Goal: Task Accomplishment & Management: Use online tool/utility

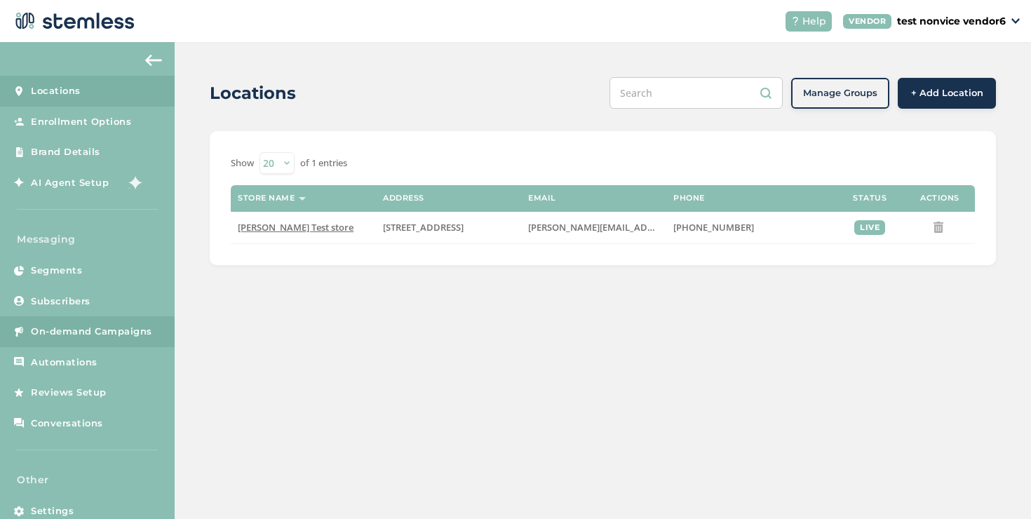
click at [58, 346] on link "On-demand Campaigns" at bounding box center [87, 331] width 175 height 31
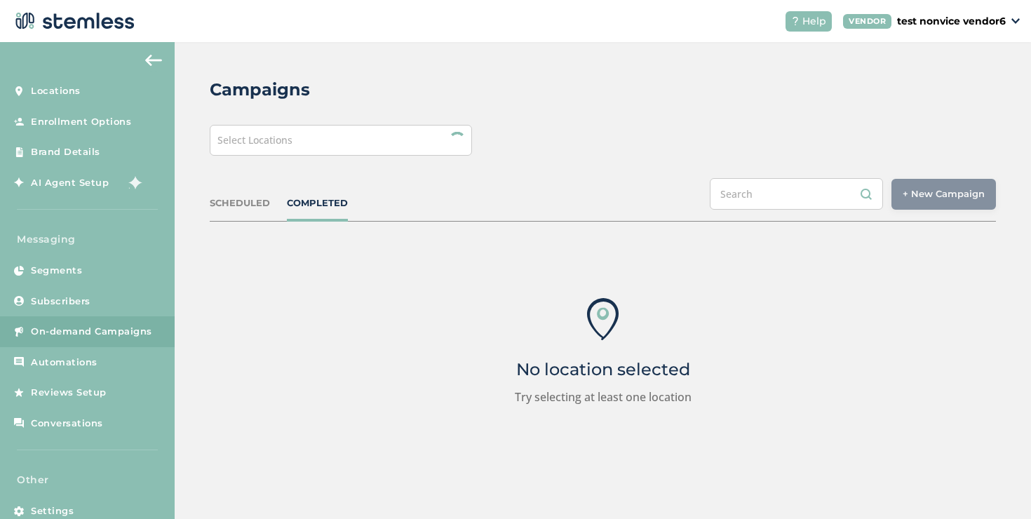
click at [426, 148] on div "Select Locations" at bounding box center [341, 140] width 262 height 31
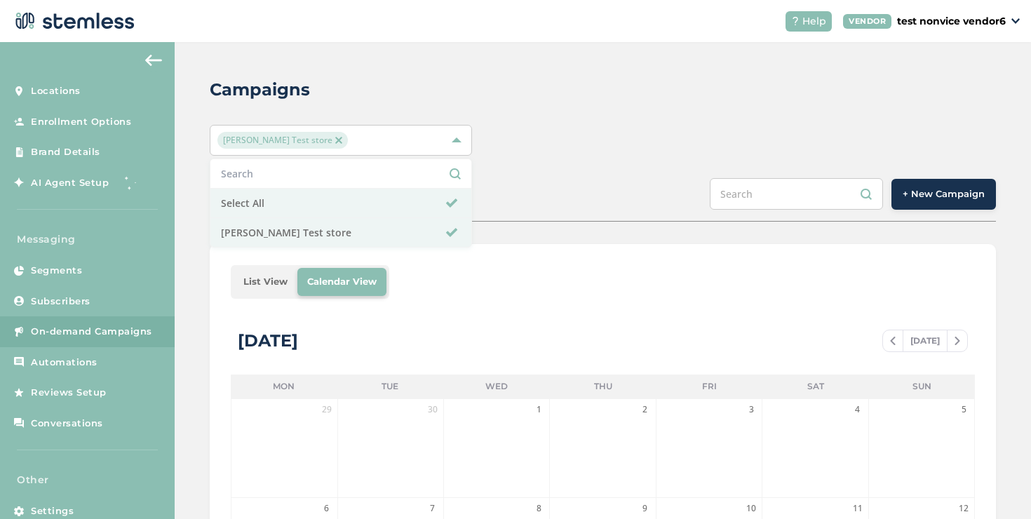
click at [914, 187] on span "+ New Campaign" at bounding box center [943, 194] width 82 height 14
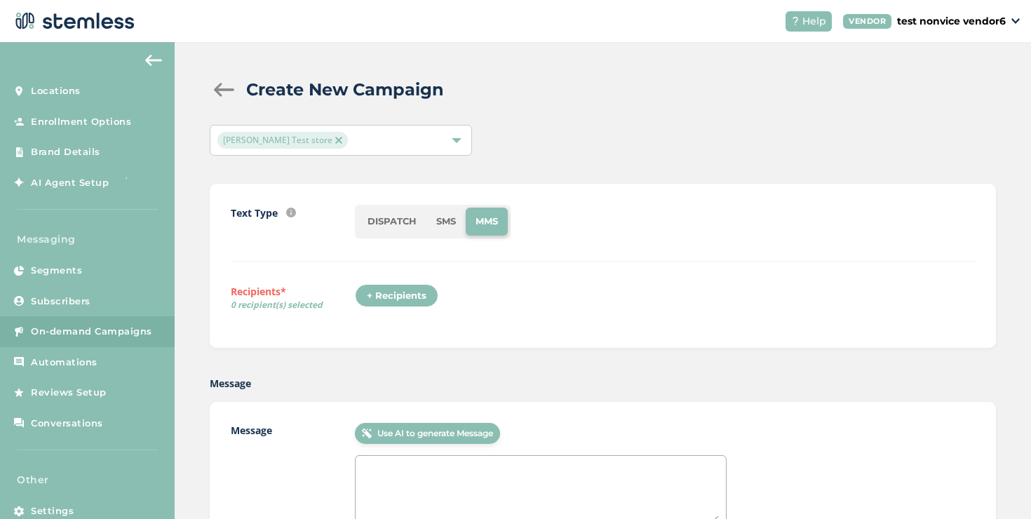
click at [437, 475] on textarea at bounding box center [541, 492] width 356 height 59
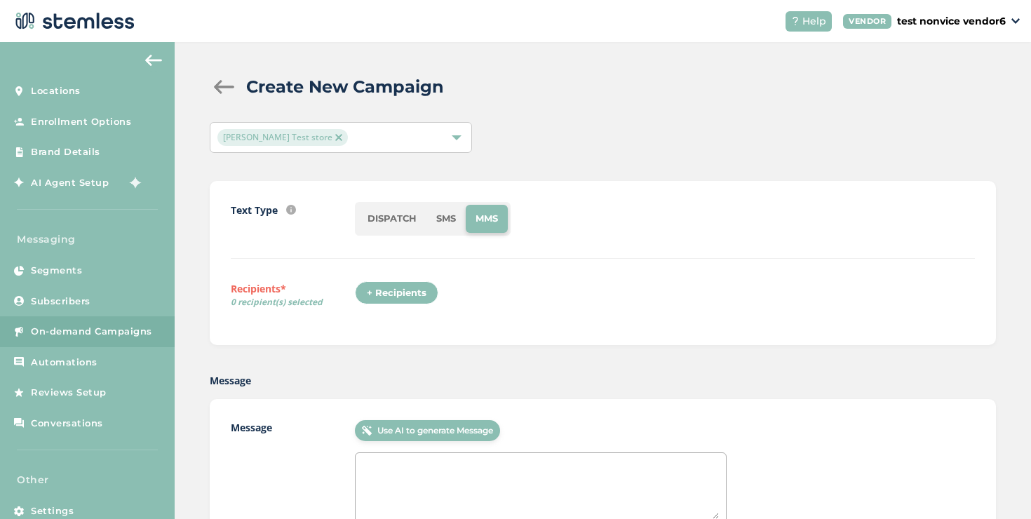
click at [449, 225] on li "SMS" at bounding box center [445, 219] width 39 height 28
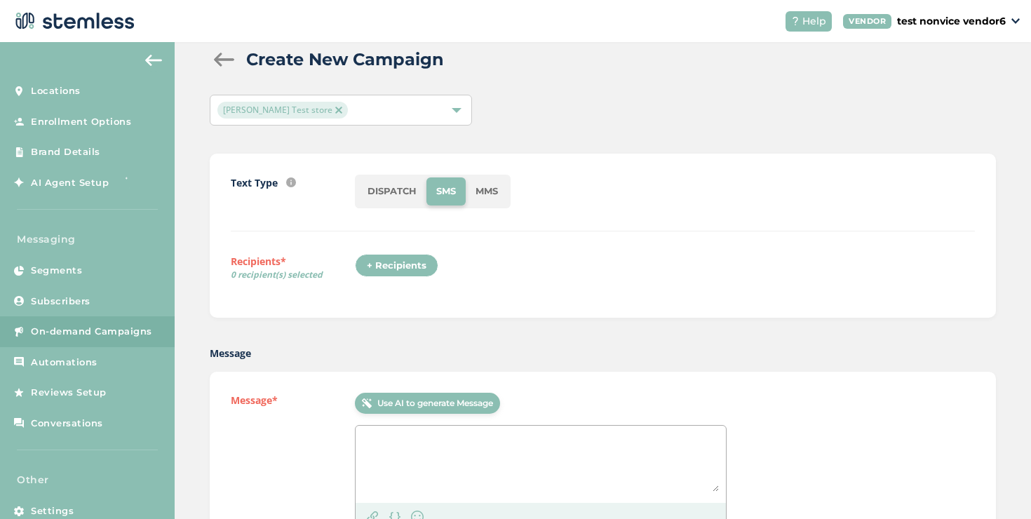
scroll to position [103, 0]
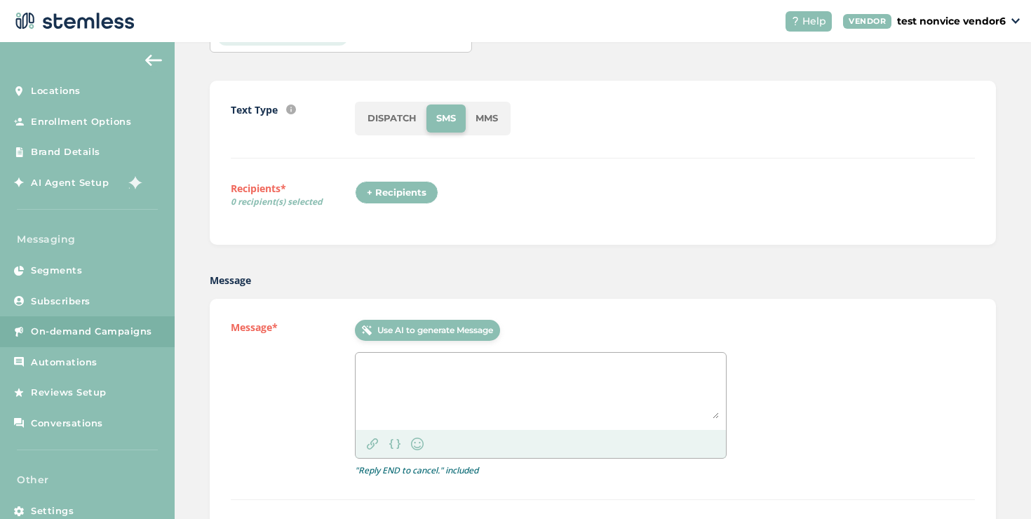
click at [448, 374] on textarea at bounding box center [541, 389] width 356 height 59
paste textarea "hey {first_name}, we're testing a multi segment message using a twilio line to …"
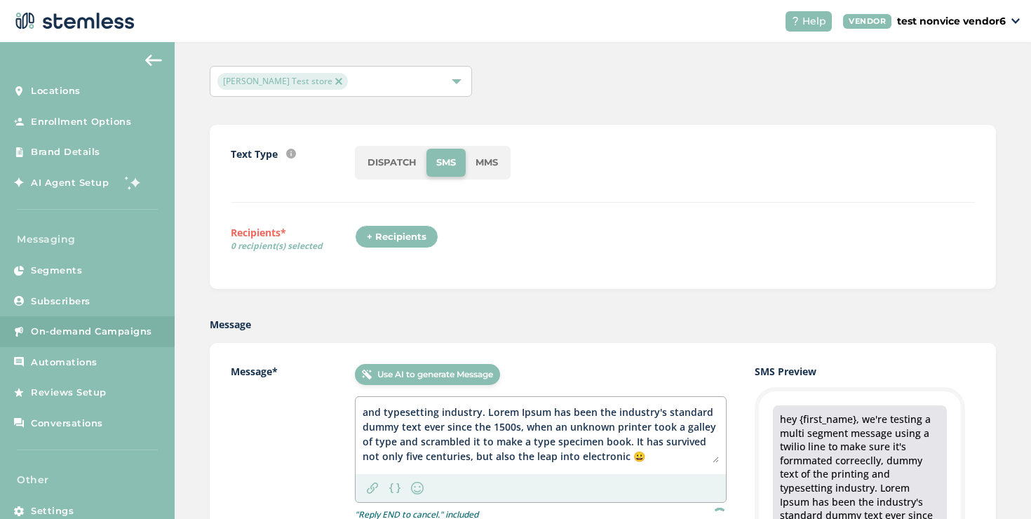
scroll to position [0, 0]
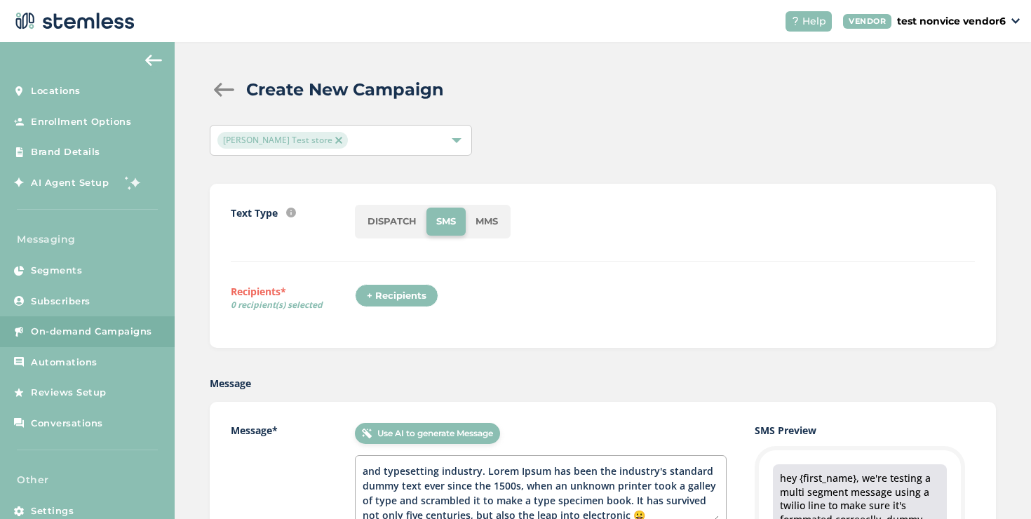
type textarea "hey {first_name}, we're testing a multi segment message using a twilio line to …"
click at [419, 291] on div "+ Recipients" at bounding box center [396, 296] width 83 height 24
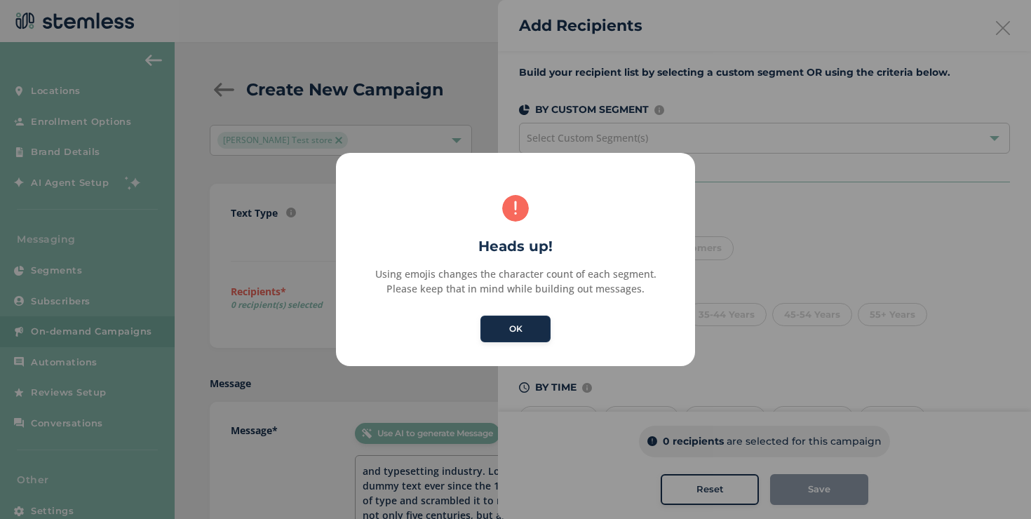
click at [517, 330] on button "OK" at bounding box center [515, 329] width 70 height 27
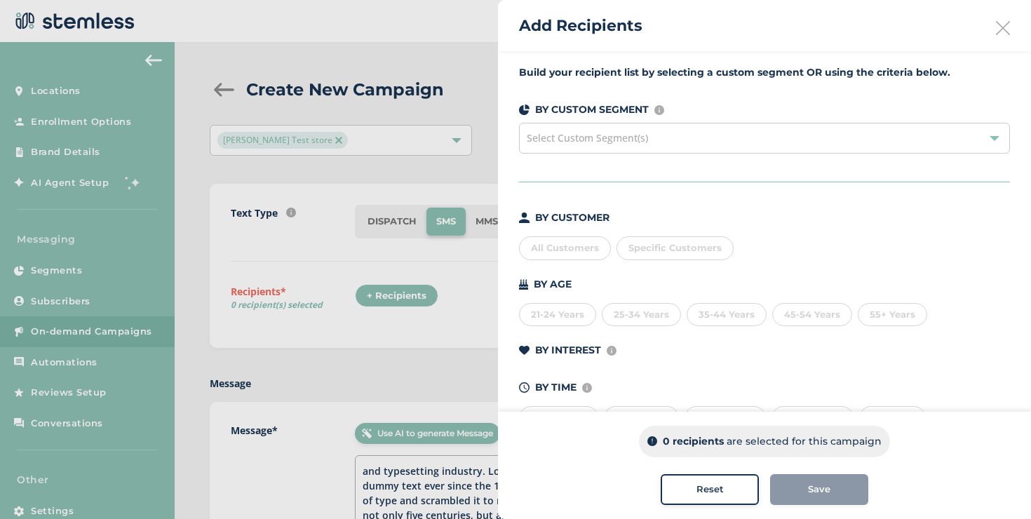
click at [576, 242] on div "All Customers" at bounding box center [565, 248] width 92 height 24
click at [569, 246] on div "All Customers" at bounding box center [565, 248] width 92 height 24
click at [630, 248] on span "Specific Customers" at bounding box center [674, 247] width 93 height 11
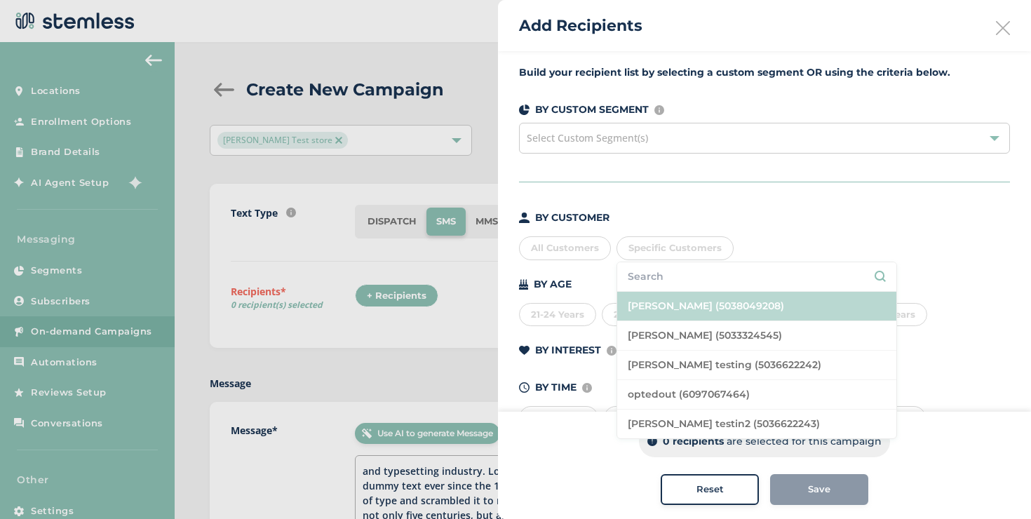
click at [670, 303] on li "[PERSON_NAME] (5038049208)" at bounding box center [756, 306] width 279 height 29
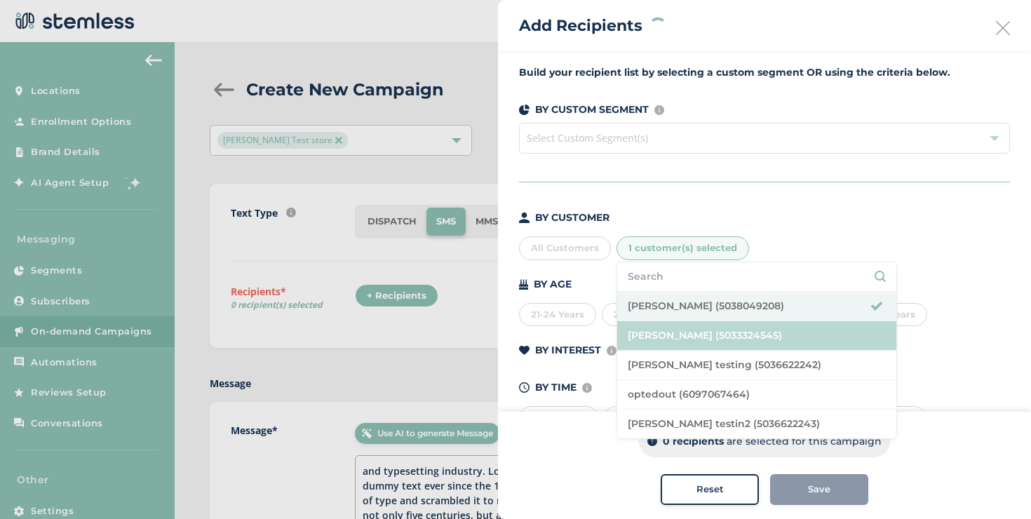
click at [673, 328] on li "[PERSON_NAME] (5033324545)" at bounding box center [756, 335] width 279 height 29
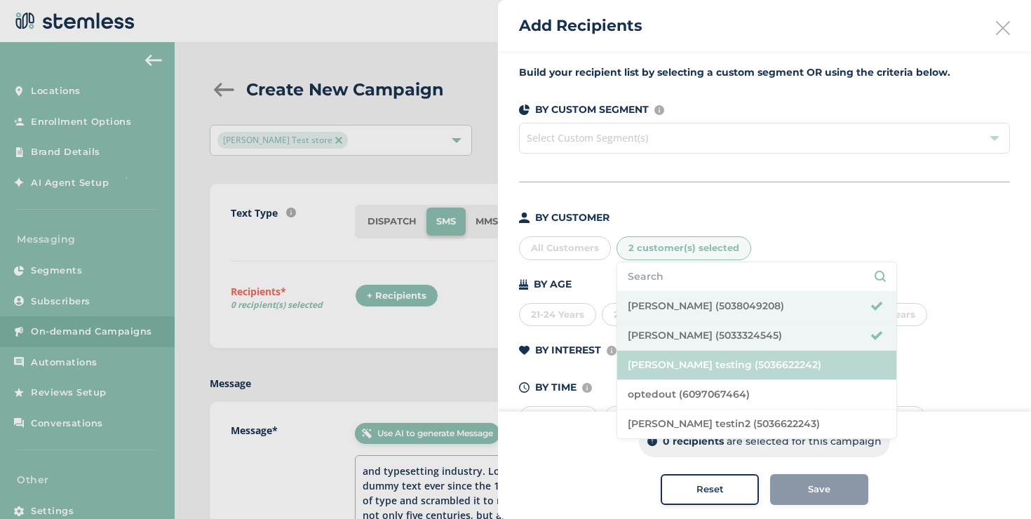
click at [673, 357] on li "[PERSON_NAME] testing (5036622242)" at bounding box center [756, 365] width 279 height 29
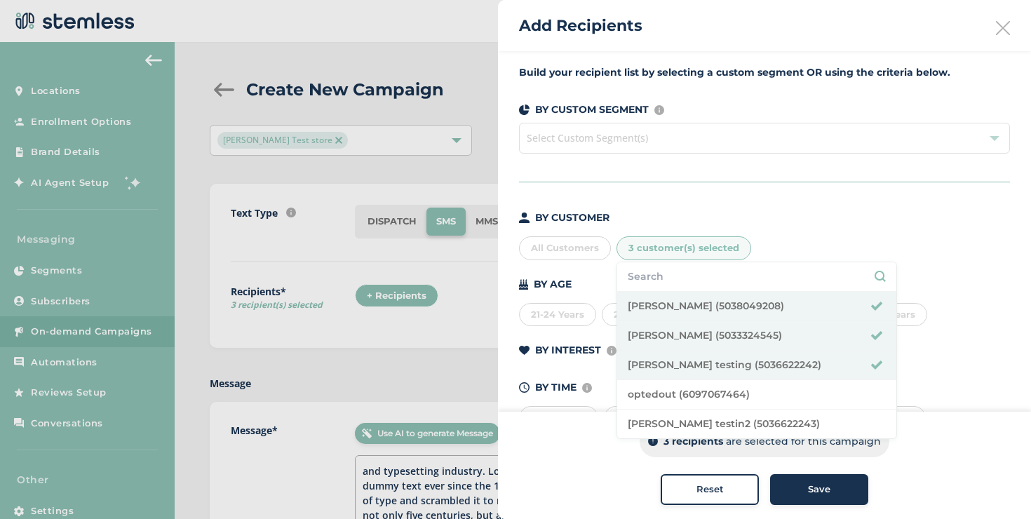
click at [797, 492] on div "Save" at bounding box center [819, 489] width 76 height 14
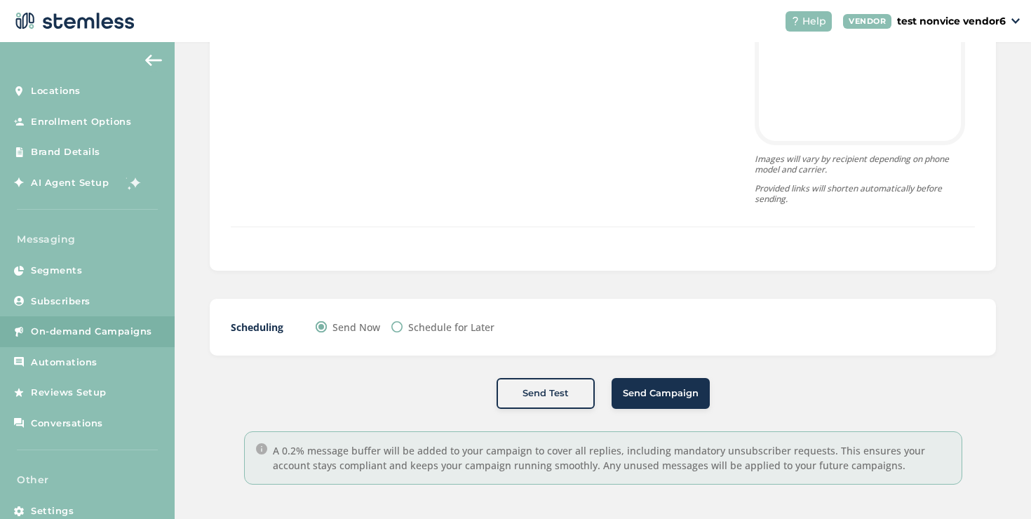
scroll to position [684, 0]
click at [628, 379] on button "Send Campaign" at bounding box center [660, 393] width 98 height 31
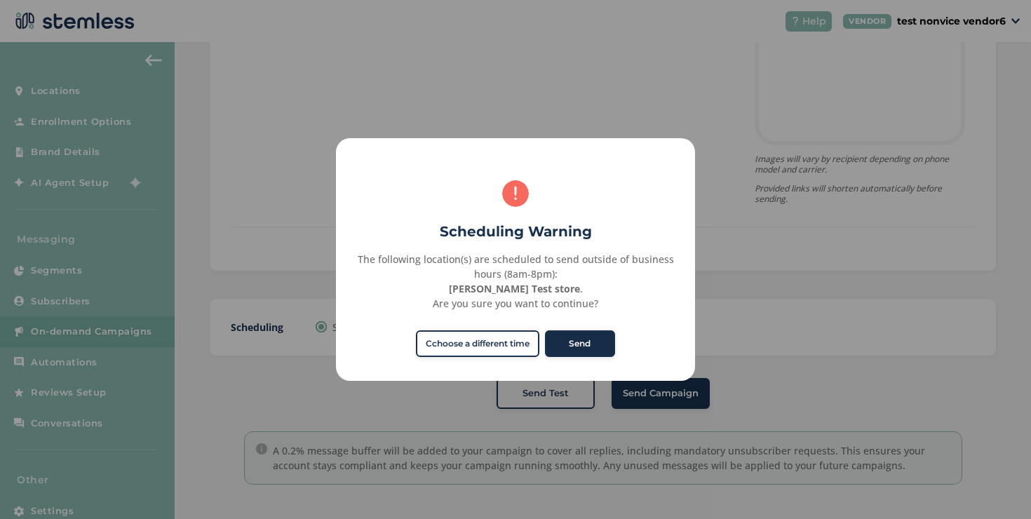
click at [562, 345] on button "Send" at bounding box center [580, 343] width 70 height 27
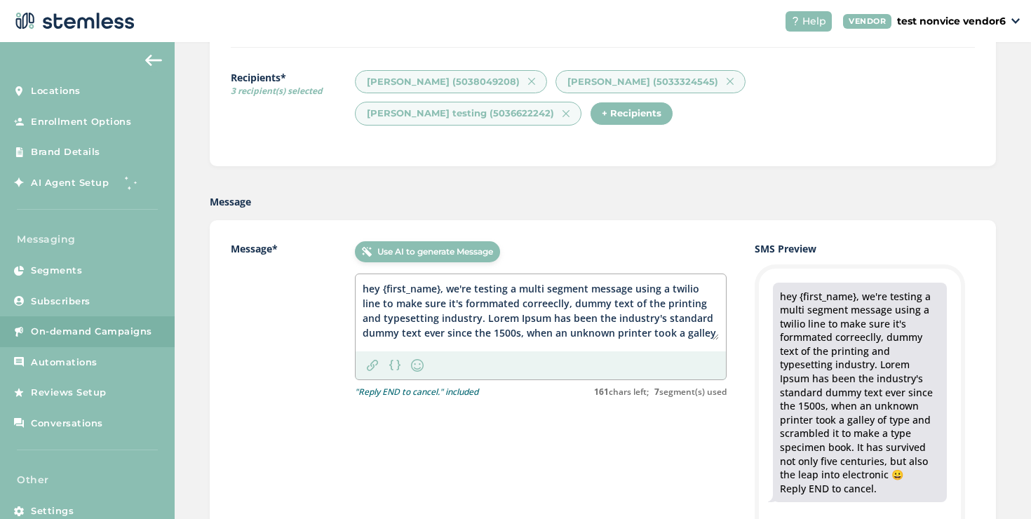
scroll to position [11, 0]
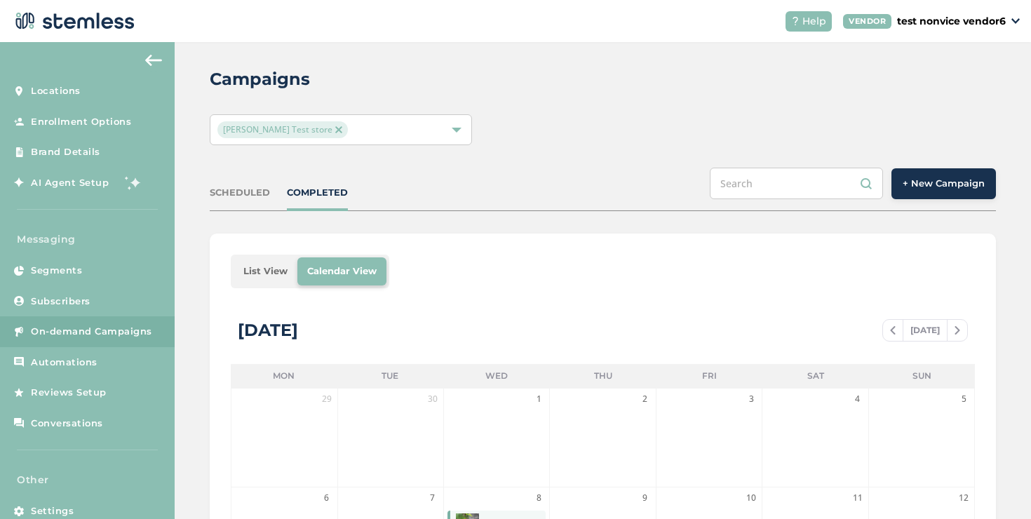
click at [278, 275] on li "List View" at bounding box center [266, 271] width 64 height 28
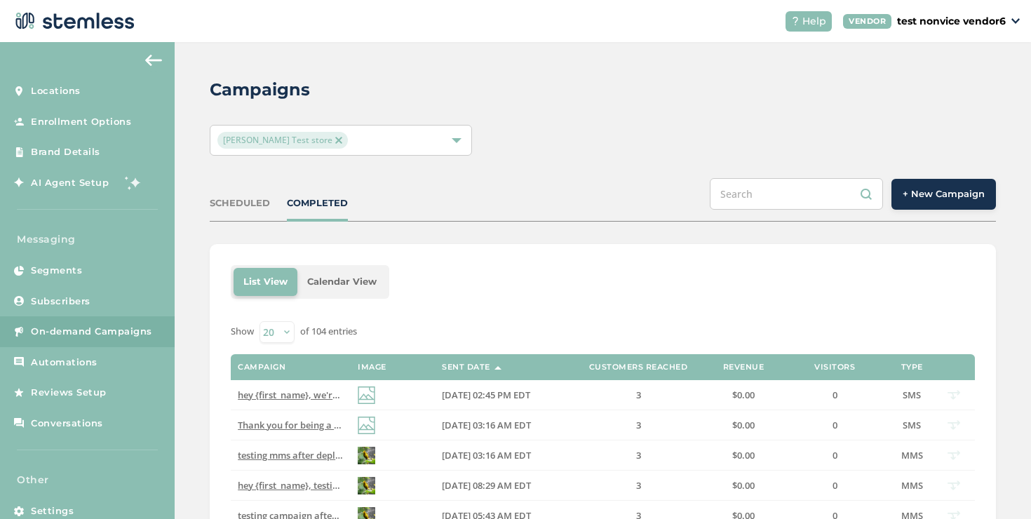
scroll to position [21, 0]
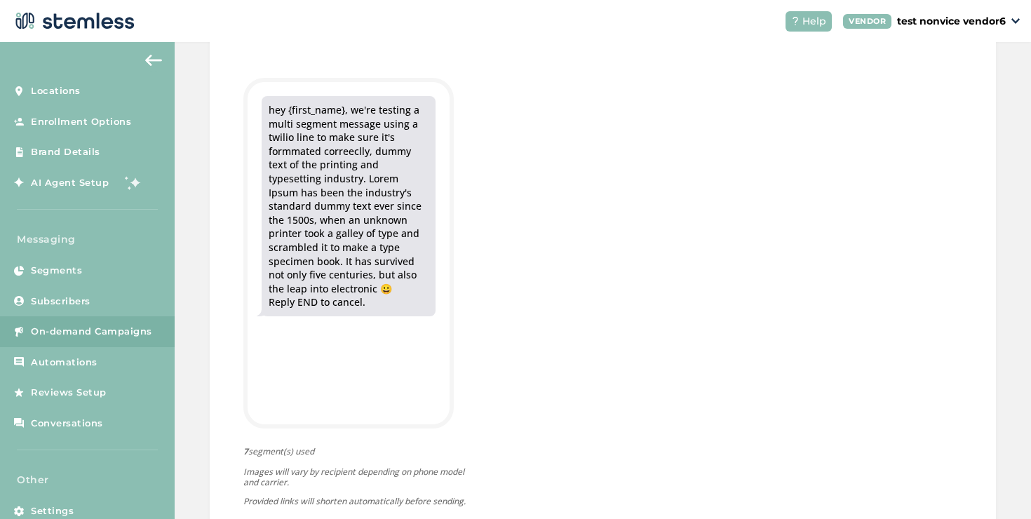
scroll to position [466, 0]
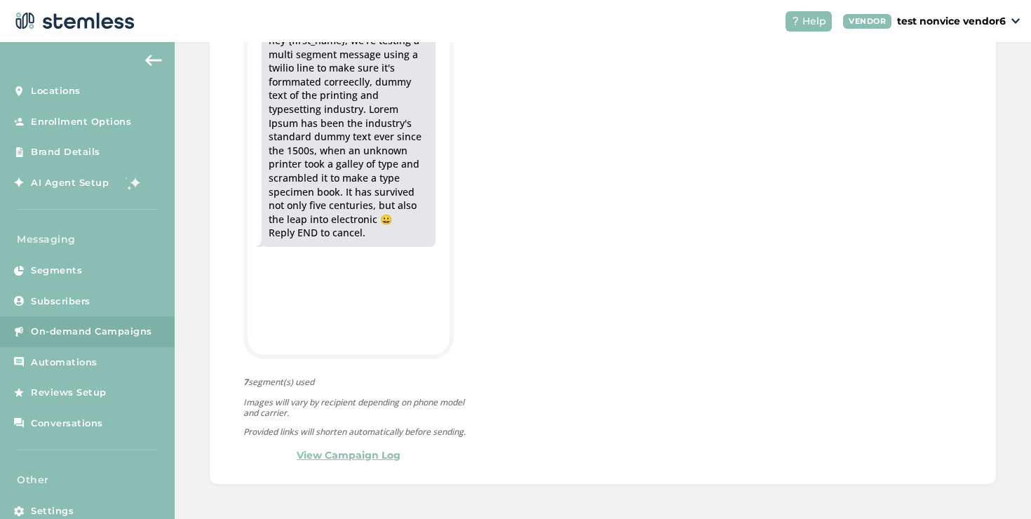
click at [326, 453] on link "View Campaign Log" at bounding box center [349, 455] width 104 height 15
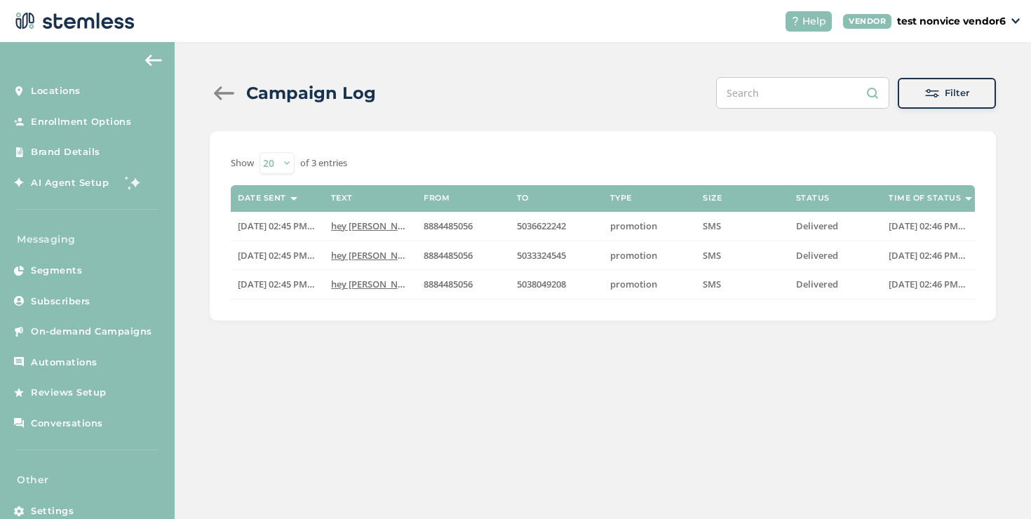
click at [226, 92] on div at bounding box center [224, 93] width 28 height 14
